Goal: Transaction & Acquisition: Download file/media

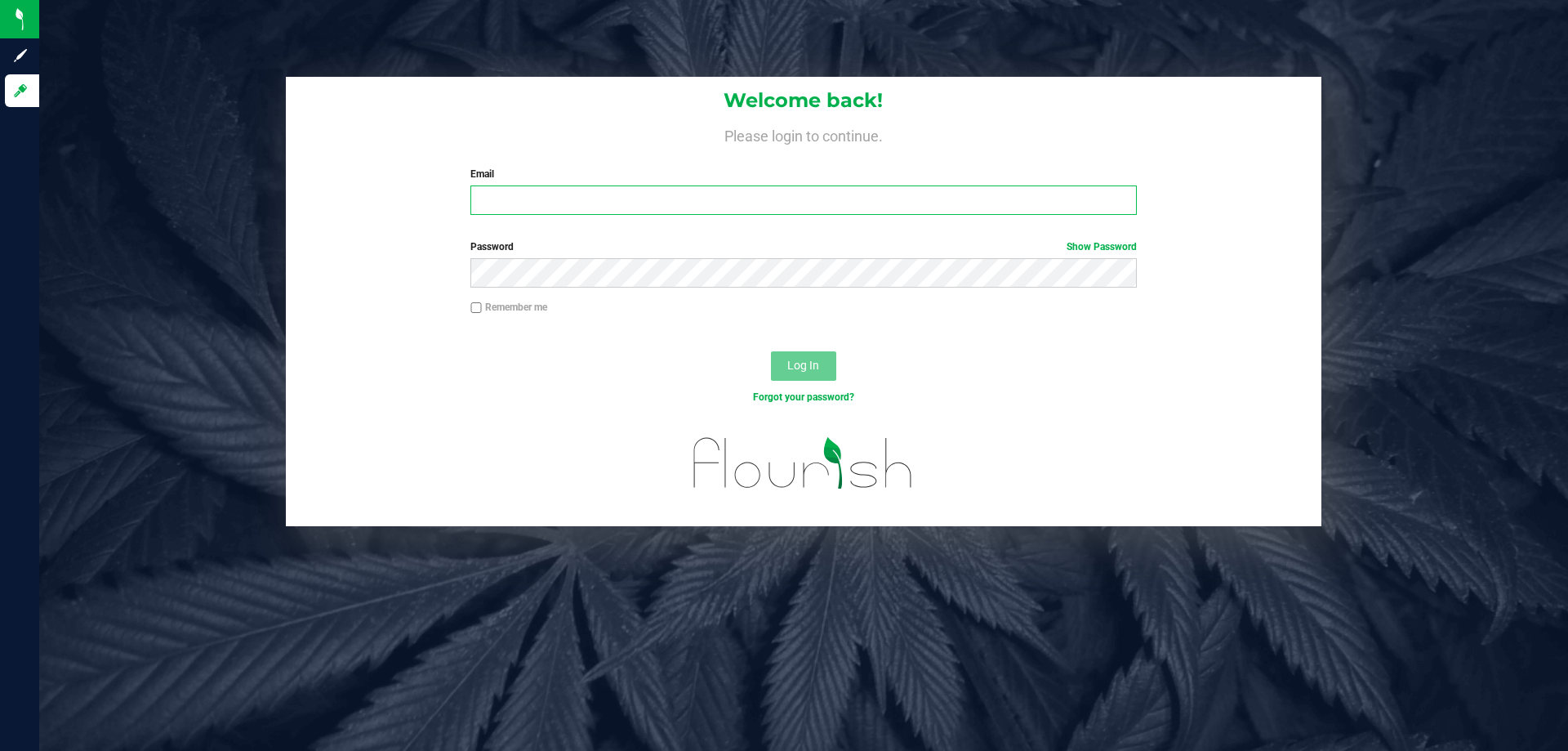
click at [544, 203] on input "Email" at bounding box center [803, 200] width 666 height 30
type input "[EMAIL_ADDRESS][DOMAIN_NAME]"
click at [771, 351] on button "Log In" at bounding box center [803, 366] width 66 height 30
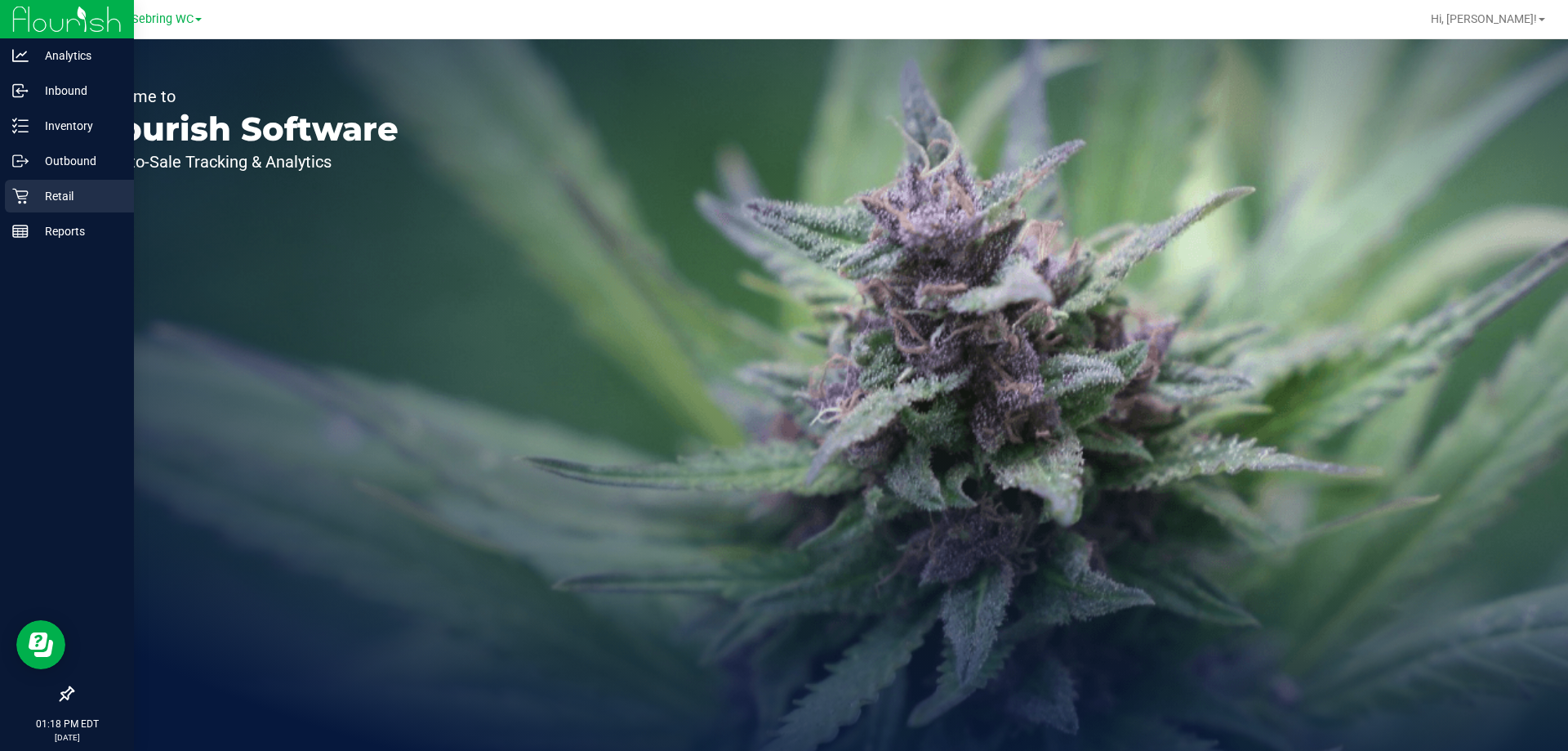
click at [27, 206] on div "Retail" at bounding box center [69, 195] width 129 height 32
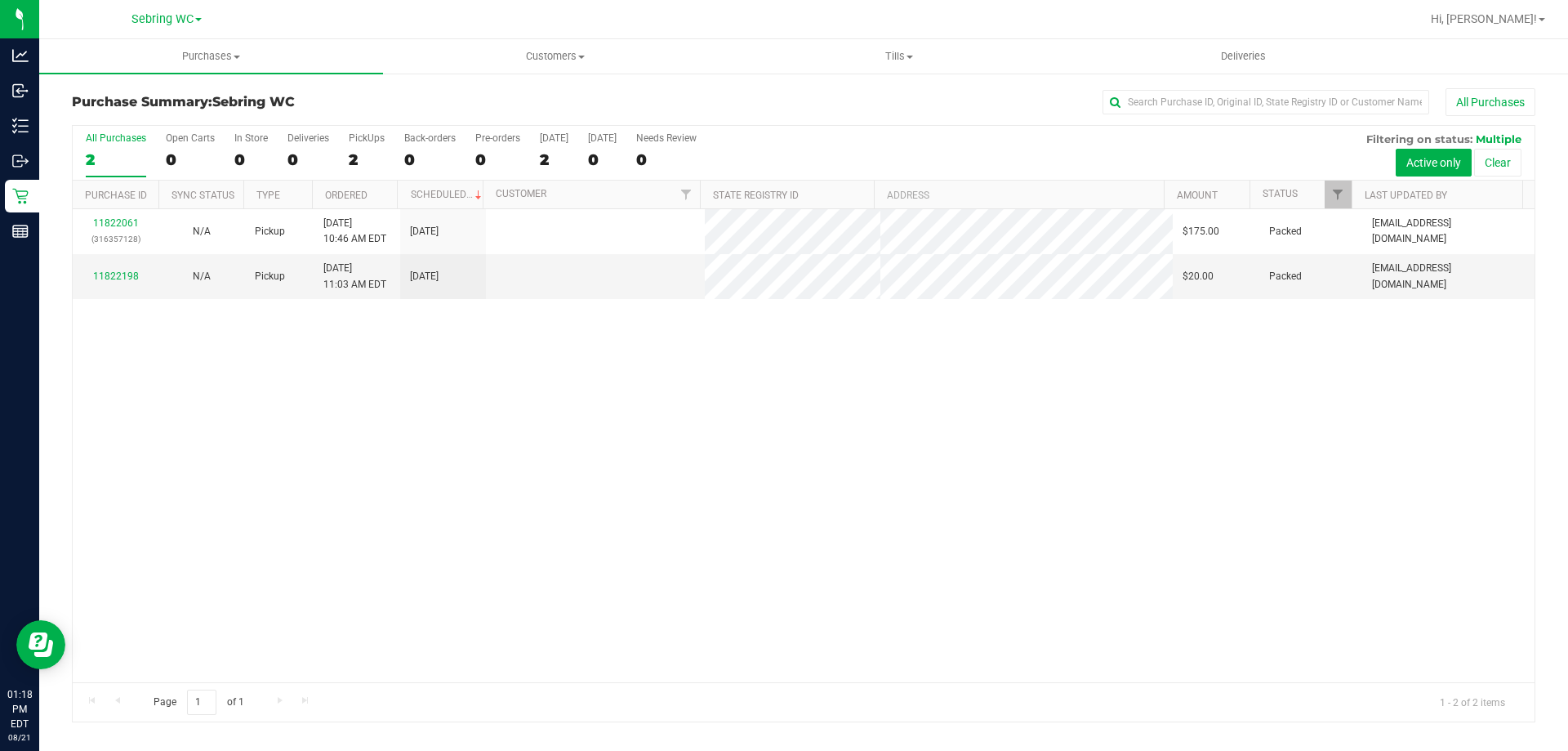
click at [936, 367] on div "11822061 (316357128) N/A Pickup [DATE] 10:46 AM EDT 8/21/2025 $175.00 Packed [E…" at bounding box center [803, 445] width 1462 height 473
click at [897, 55] on span "Tills" at bounding box center [899, 56] width 342 height 15
click at [826, 102] on span "Manage tills" at bounding box center [781, 98] width 110 height 14
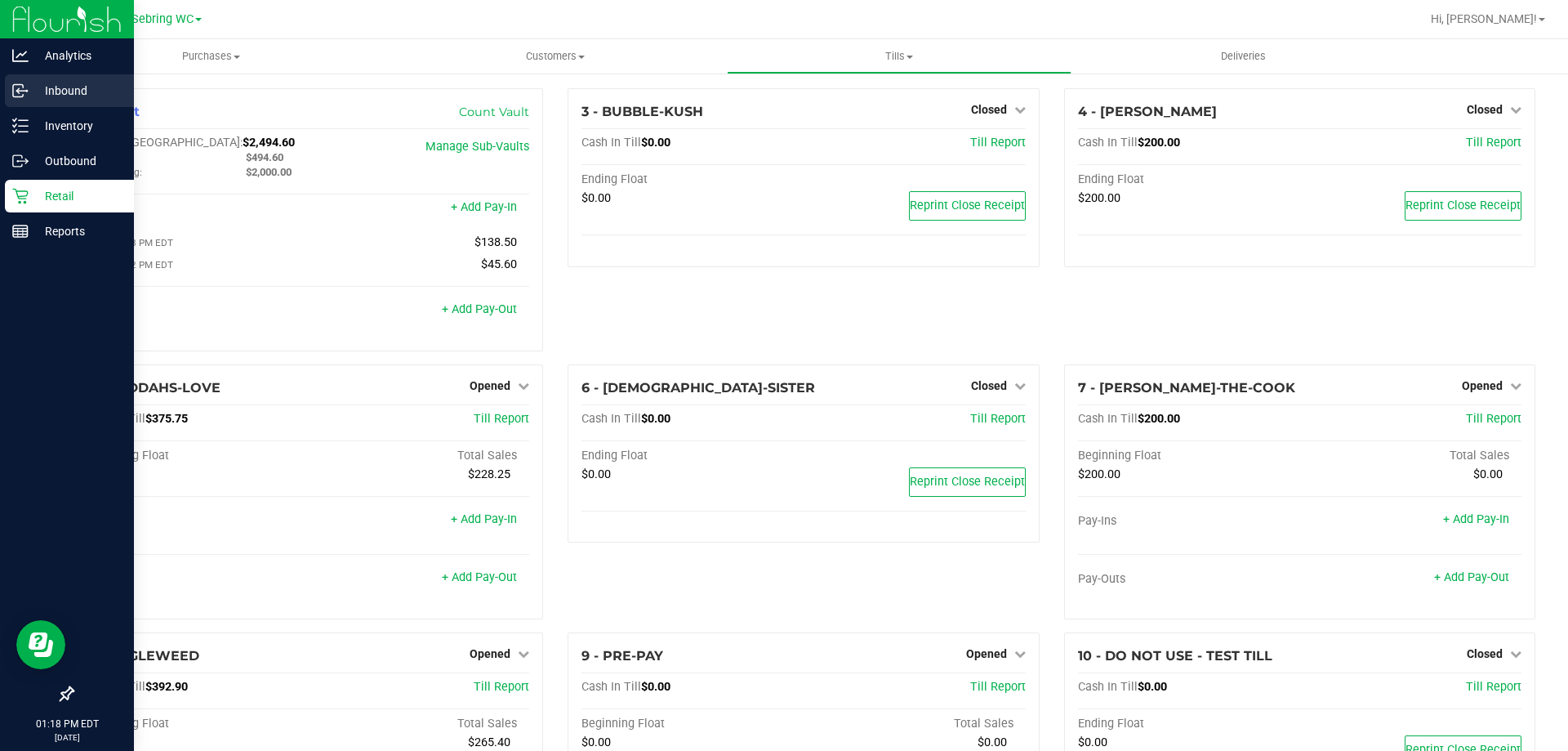
click at [86, 91] on p "Inbound" at bounding box center [78, 90] width 98 height 19
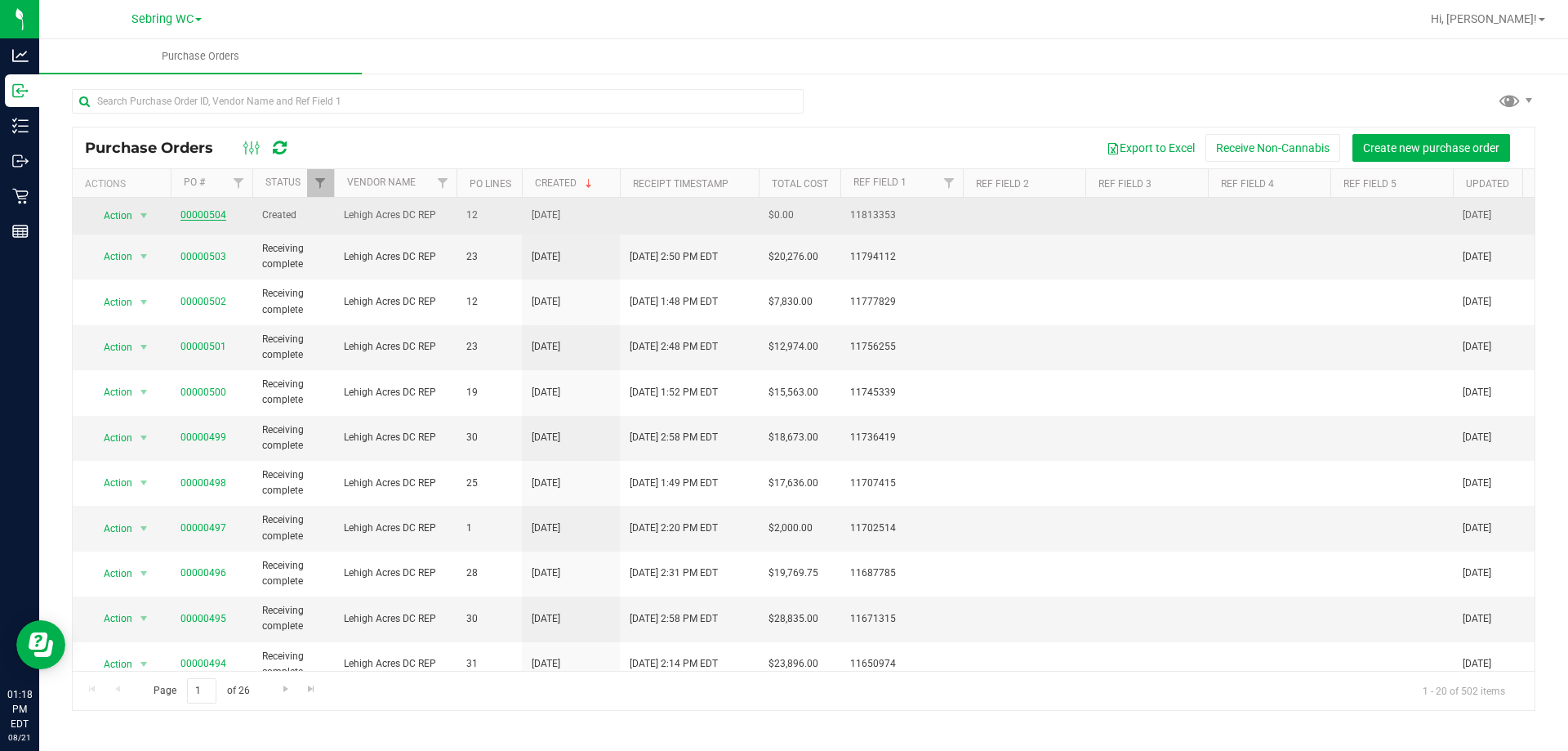
click at [214, 209] on link "00000504" at bounding box center [202, 215] width 45 height 11
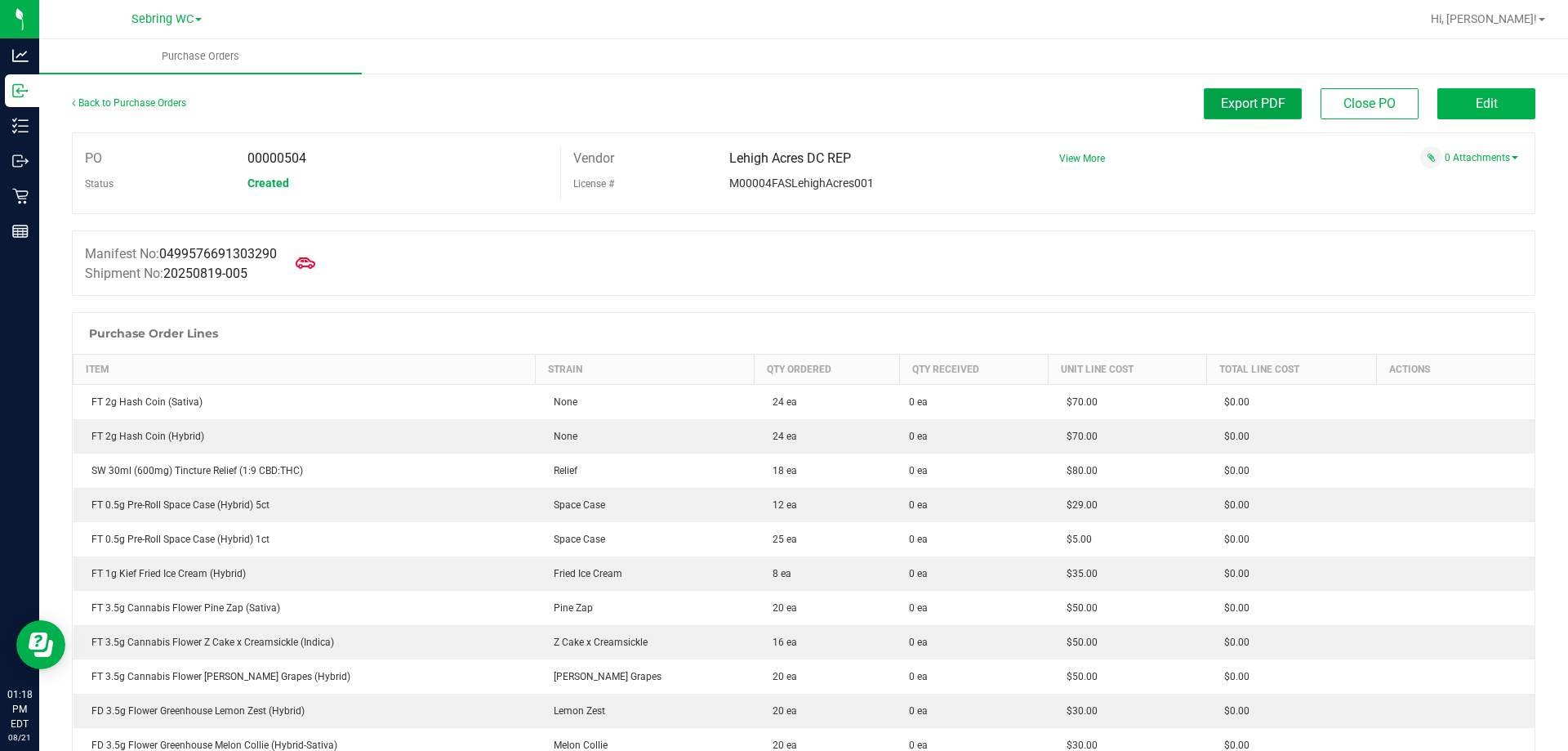
click at [1216, 111] on button "Export PDF" at bounding box center [1253, 104] width 98 height 31
click at [731, 114] on div "Export PDF Close PO Edit" at bounding box center [986, 104] width 1097 height 31
